Goal: Book appointment/travel/reservation

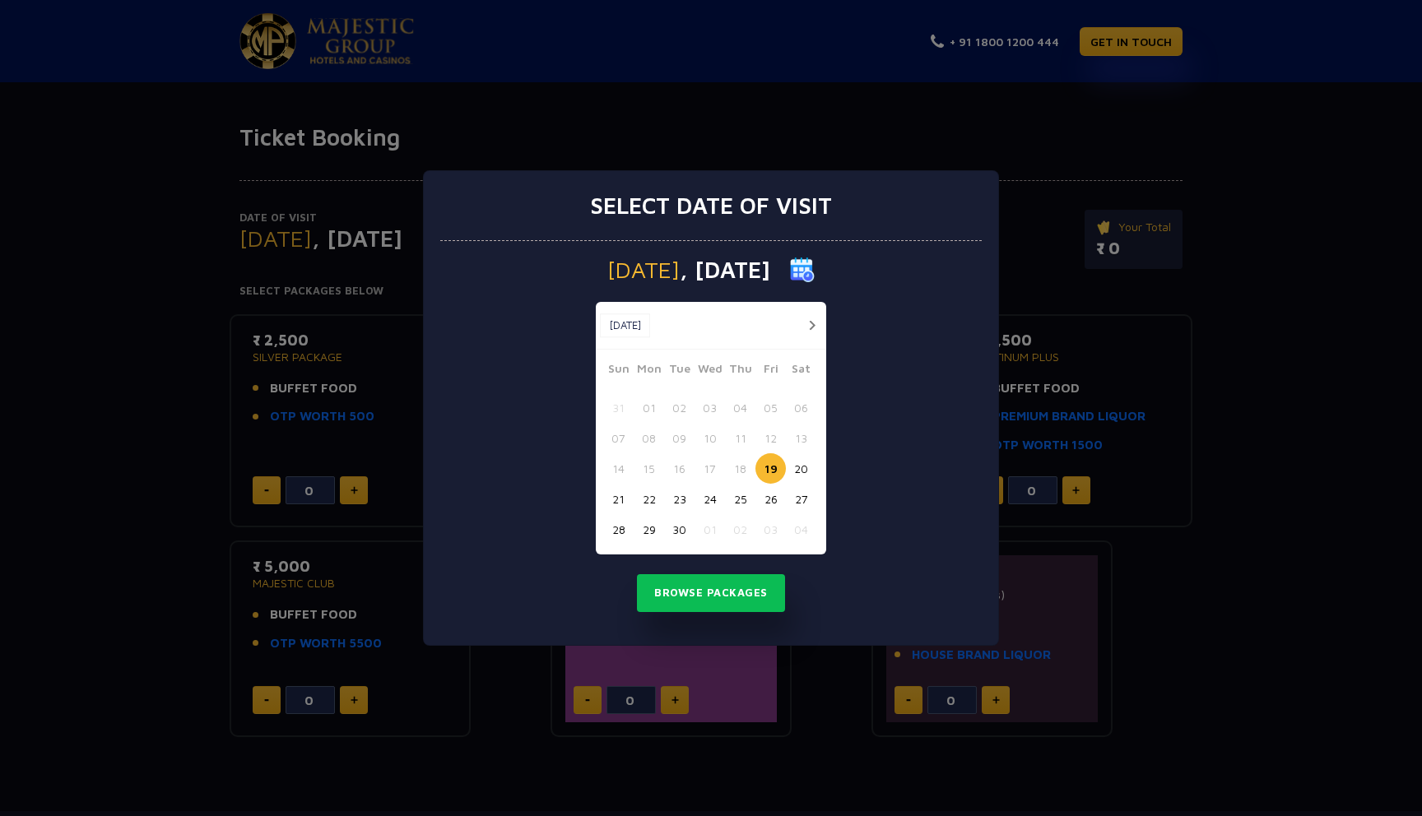
click at [806, 333] on button "button" at bounding box center [812, 325] width 21 height 21
click at [768, 404] on button "03" at bounding box center [770, 408] width 30 height 30
click at [722, 583] on button "Browse Packages" at bounding box center [711, 593] width 148 height 38
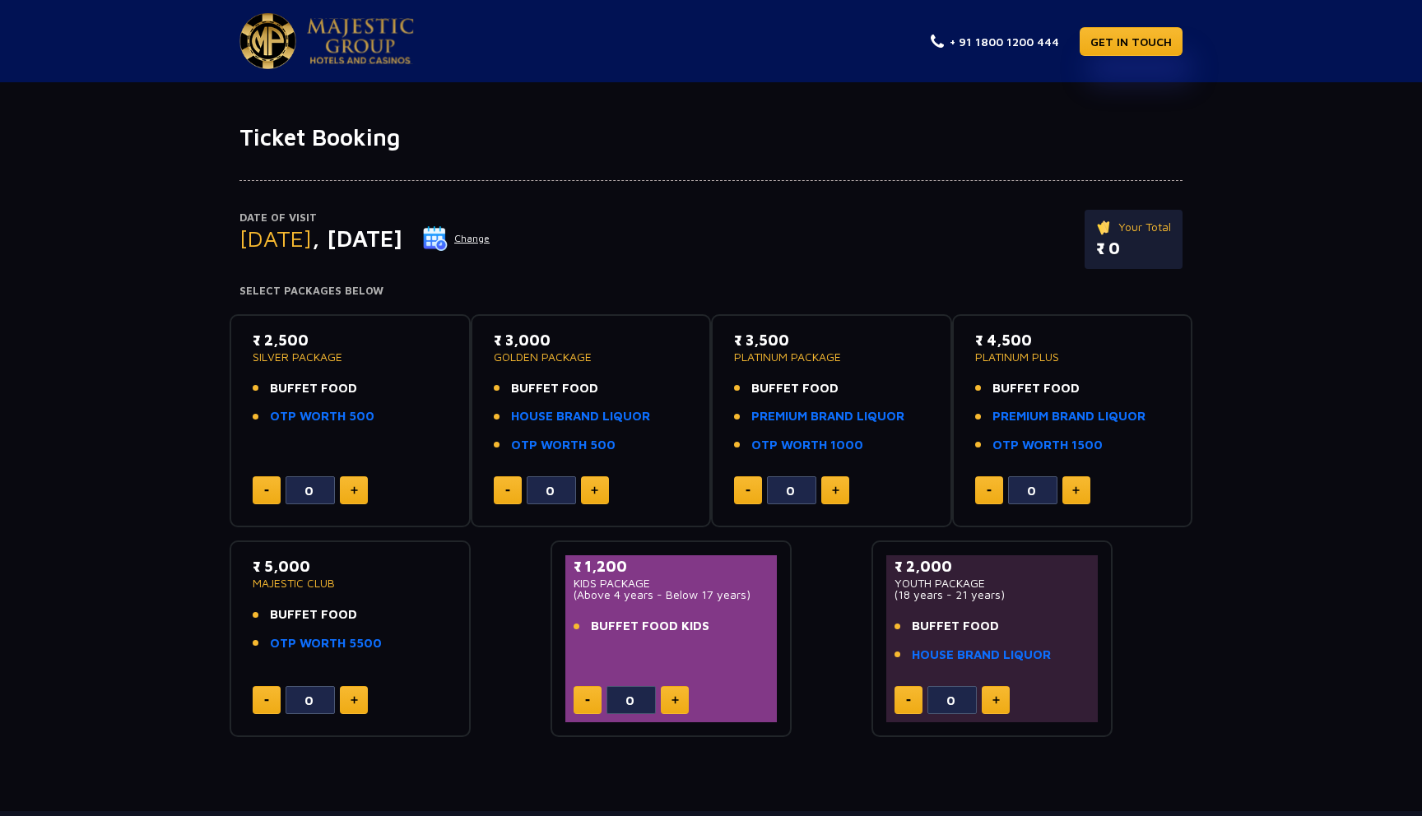
click at [836, 495] on button at bounding box center [835, 490] width 28 height 28
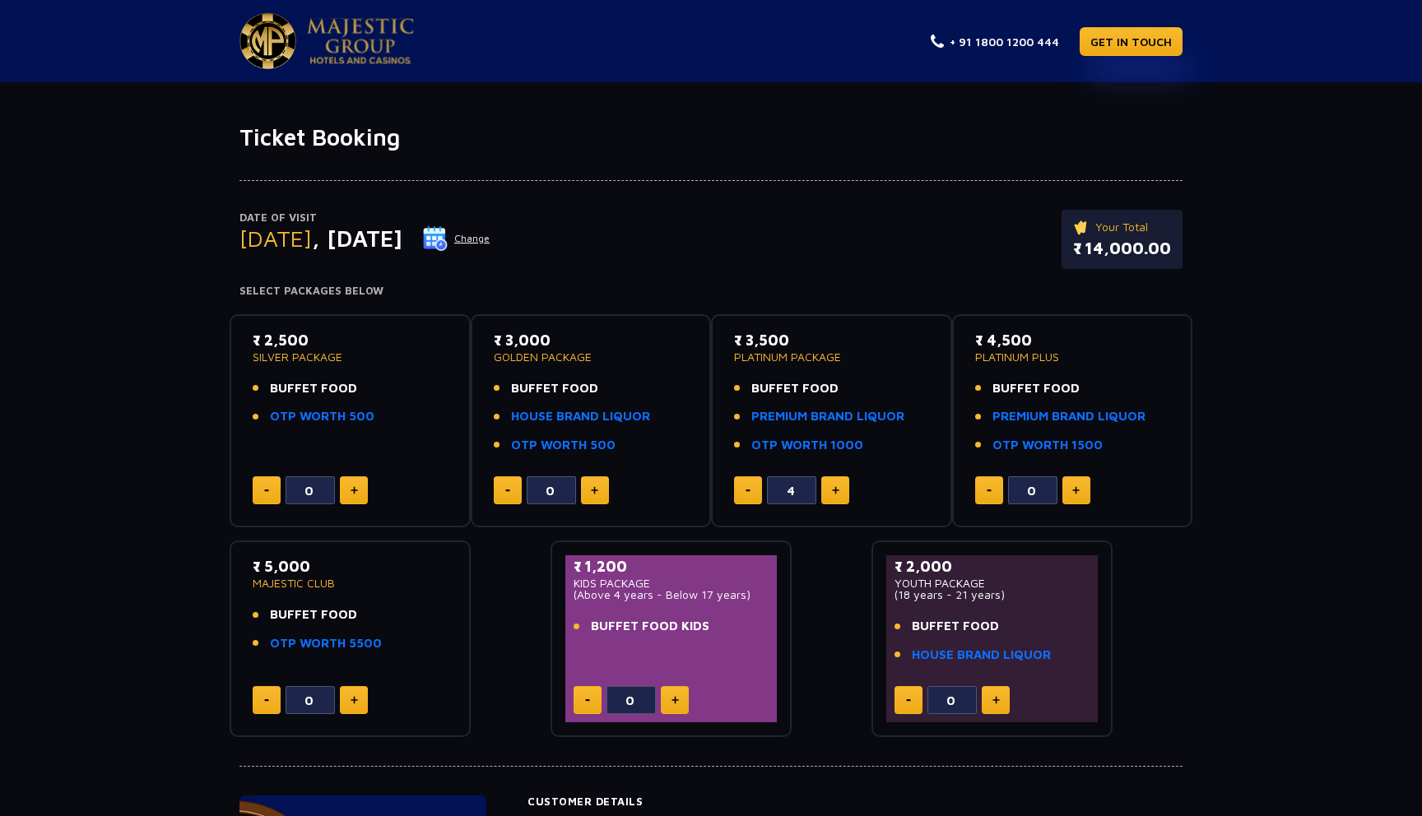
type input "5"
click at [364, 40] on img at bounding box center [360, 41] width 107 height 46
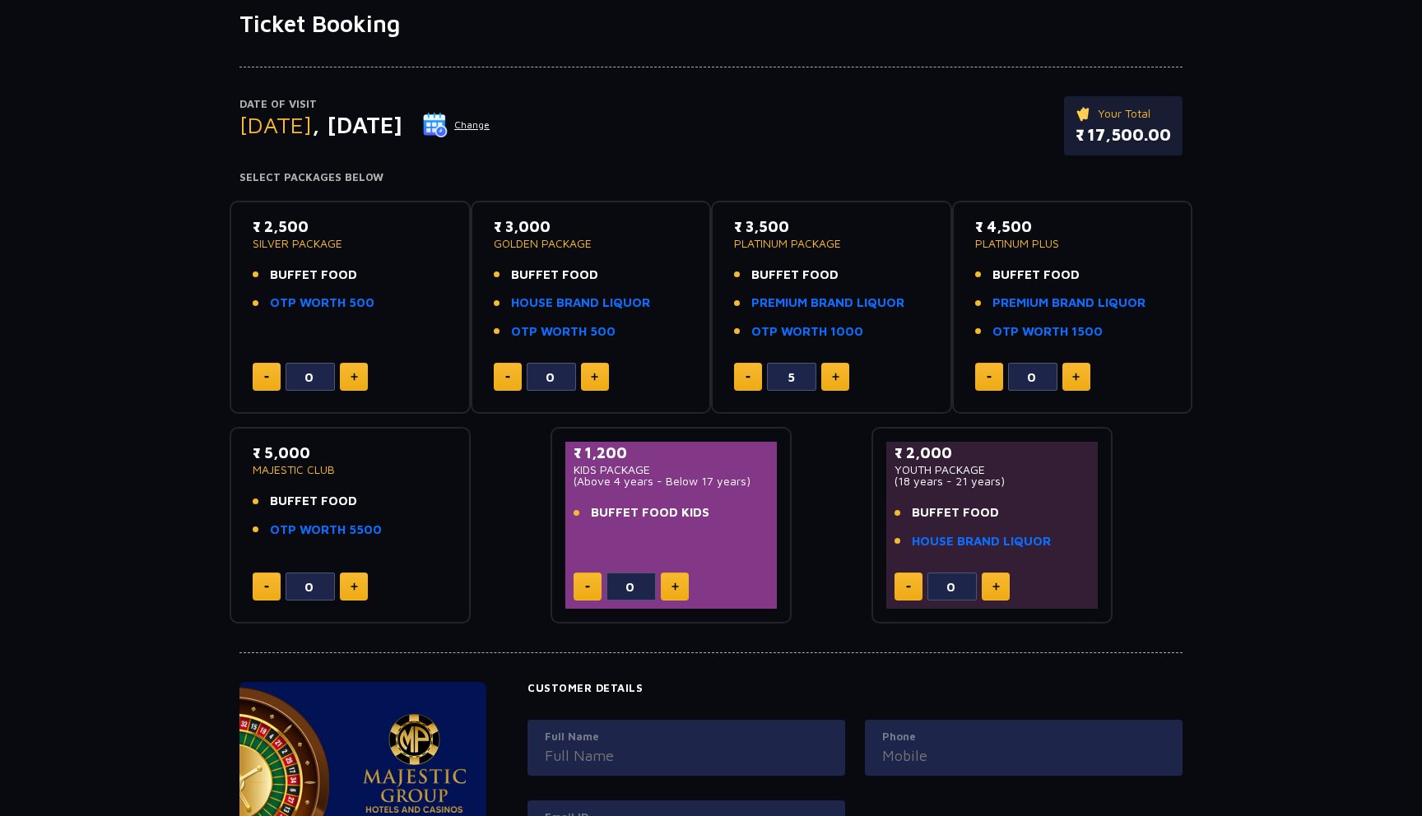
scroll to position [115, 0]
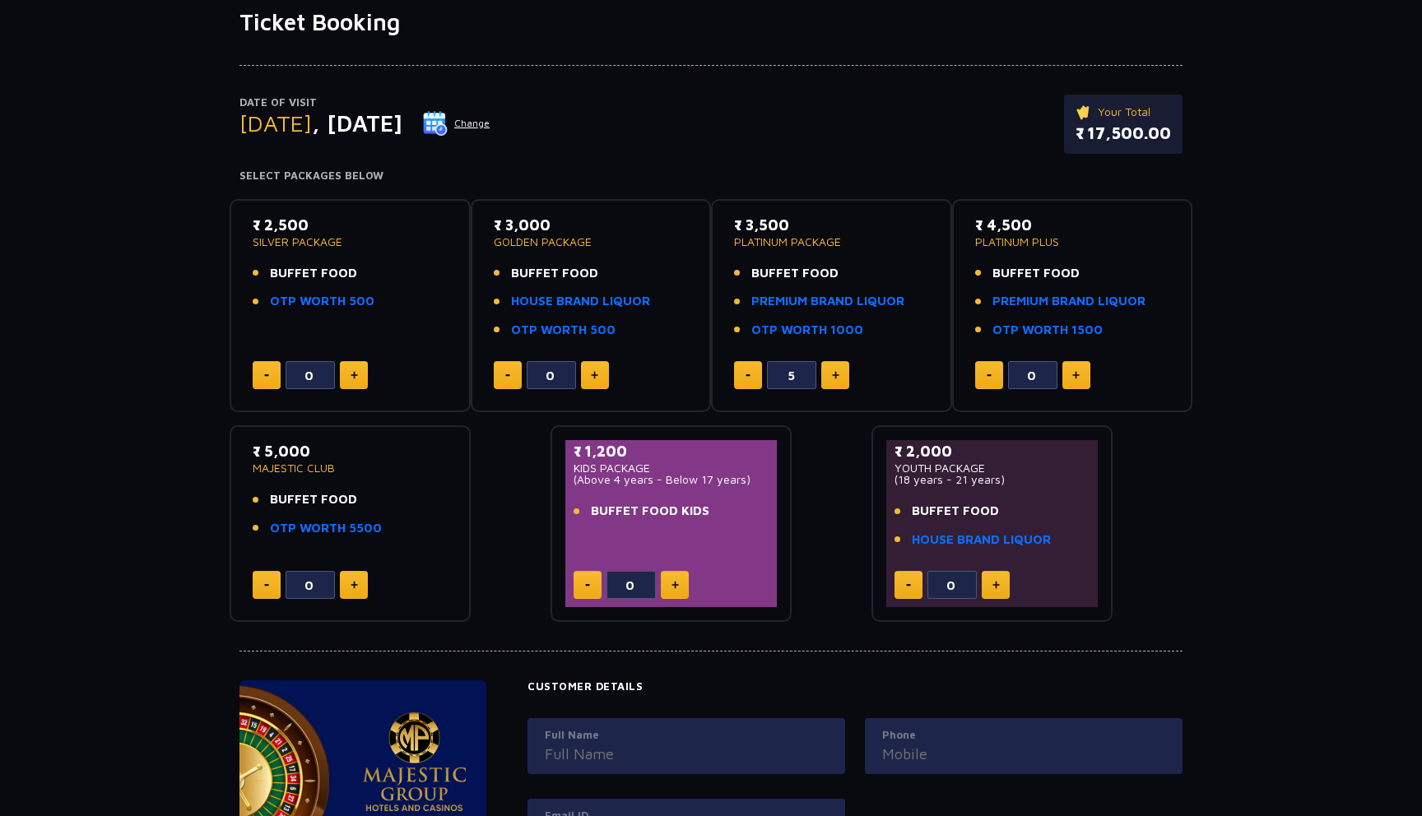
drag, startPoint x: 1090, startPoint y: 130, endPoint x: 1189, endPoint y: 130, distance: 98.7
click at [1189, 130] on div "Date of Visit [DATE] Change Your Total ₹ 17,500.00 Select Packages Below" at bounding box center [711, 109] width 963 height 146
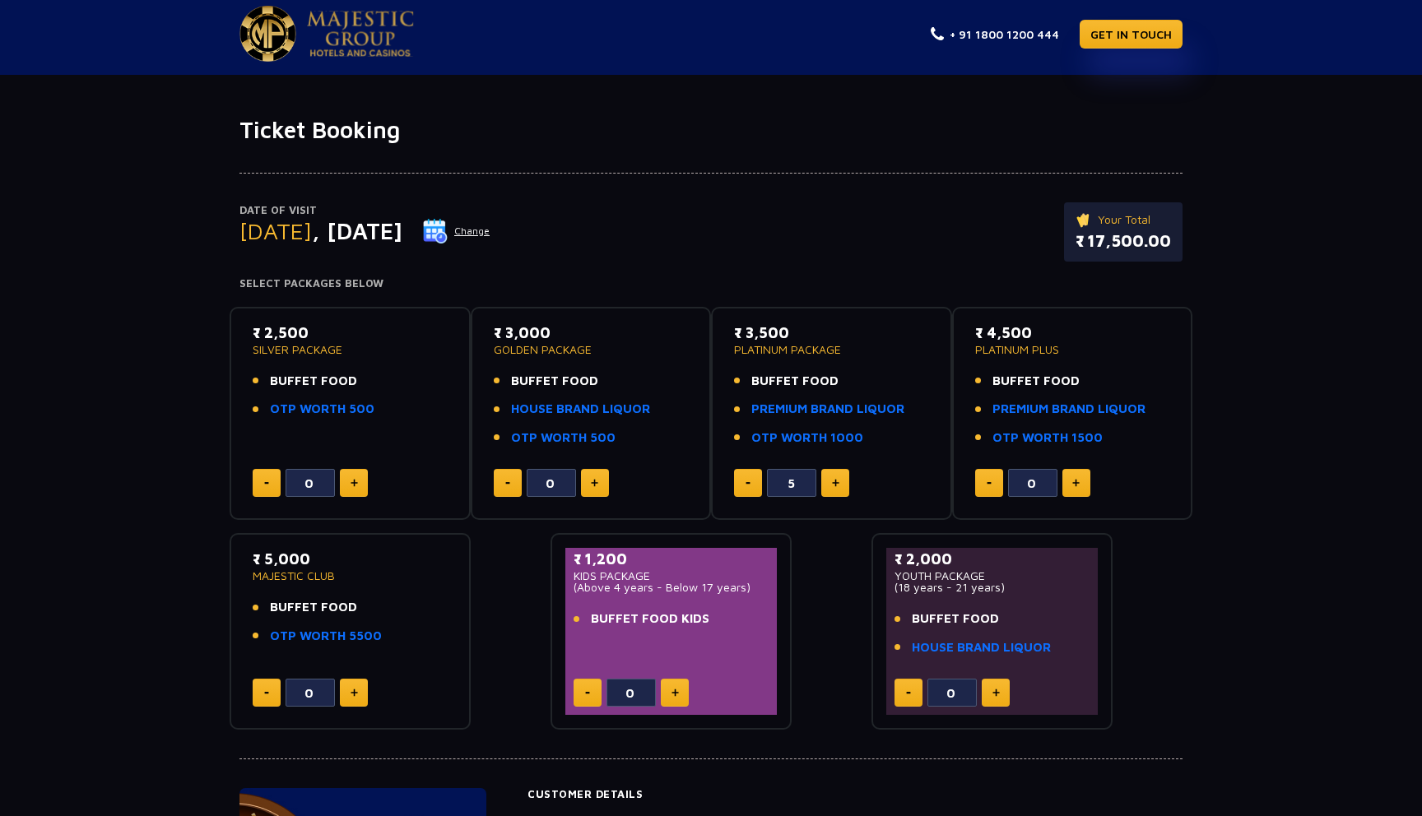
scroll to position [0, 0]
